Goal: Transaction & Acquisition: Book appointment/travel/reservation

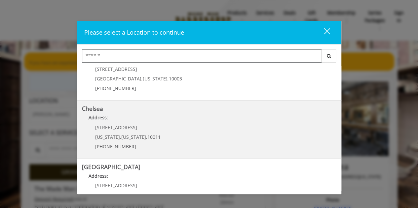
scroll to position [33, 0]
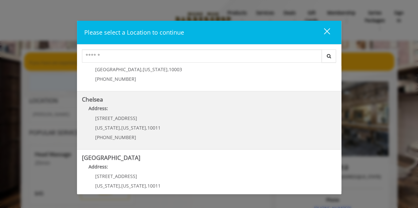
click at [173, 117] on link "Chelsea Address: [STREET_ADDRESS][US_STATE][US_STATE] (917) 639-3902" at bounding box center [209, 120] width 254 height 48
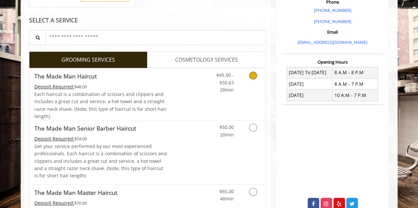
click at [237, 90] on div "$45.00 - $50.63 20min" at bounding box center [219, 80] width 37 height 25
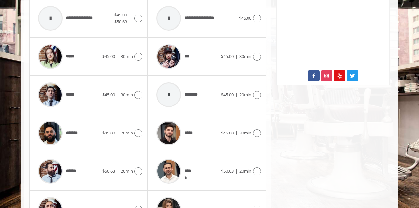
scroll to position [359, 0]
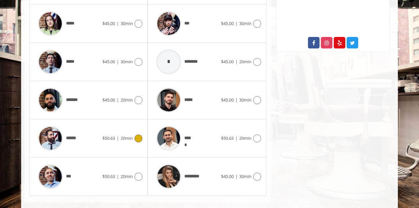
click at [139, 136] on icon at bounding box center [138, 139] width 8 height 8
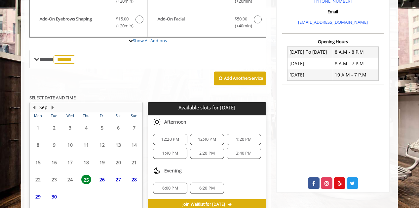
scroll to position [250, 0]
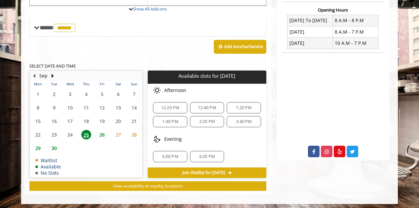
click at [101, 133] on span "26" at bounding box center [102, 135] width 10 height 10
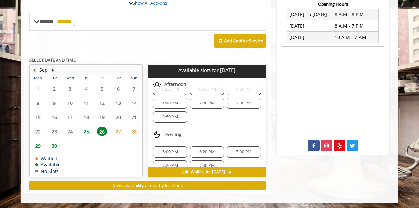
scroll to position [83, 0]
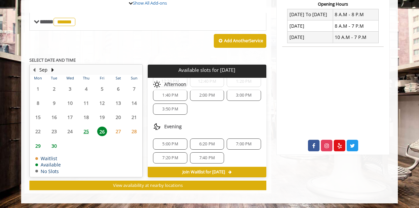
click at [119, 131] on span "27" at bounding box center [118, 132] width 10 height 10
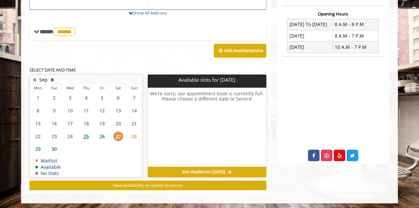
click at [102, 132] on span "26" at bounding box center [102, 137] width 10 height 10
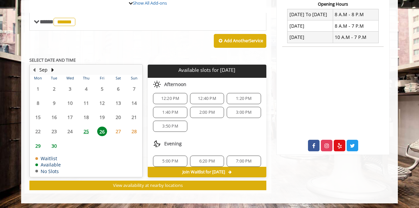
scroll to position [83, 0]
